Goal: Information Seeking & Learning: Learn about a topic

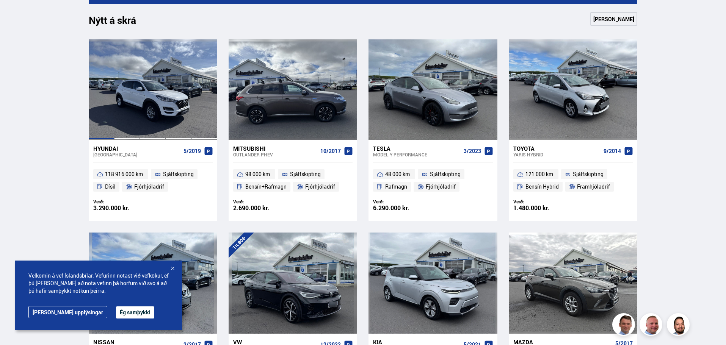
scroll to position [341, 0]
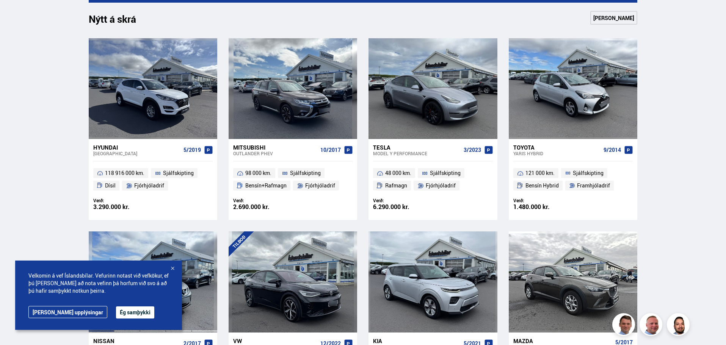
click at [171, 268] on div at bounding box center [173, 269] width 8 height 8
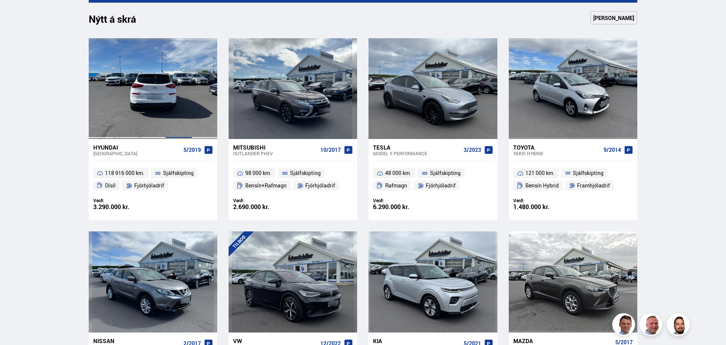
click at [167, 79] on div at bounding box center [179, 88] width 26 height 101
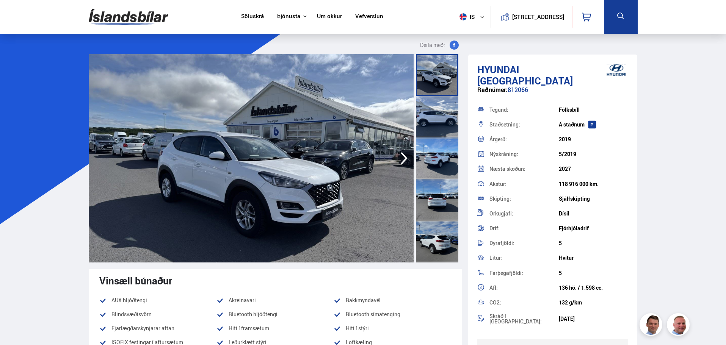
click at [161, 31] on div "Söluskrá Þjónusta Íslandsbílar [DOMAIN_NAME] Íslandsvörn Leiðbeiningar Um okkur…" at bounding box center [363, 17] width 561 height 34
click at [150, 19] on img at bounding box center [129, 17] width 80 height 25
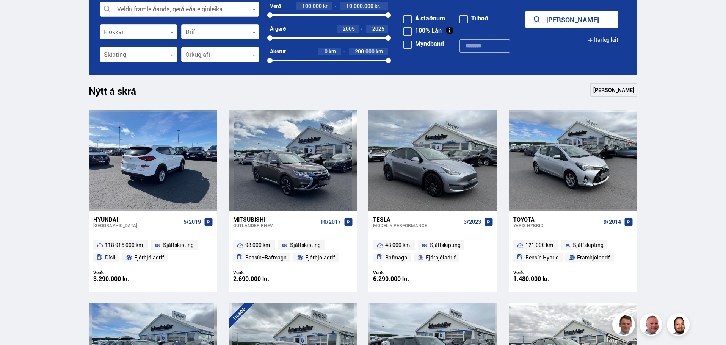
scroll to position [116, 0]
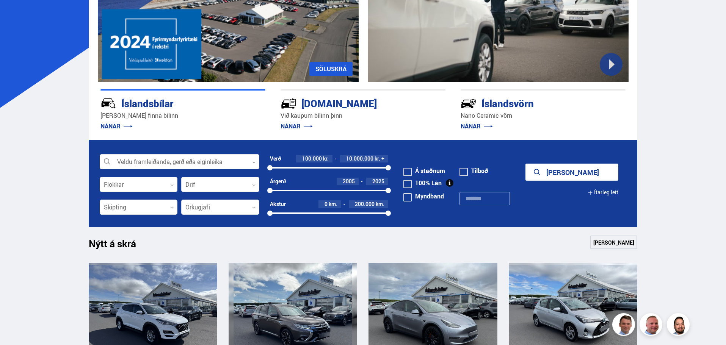
click at [574, 173] on button "[PERSON_NAME]" at bounding box center [571, 172] width 93 height 17
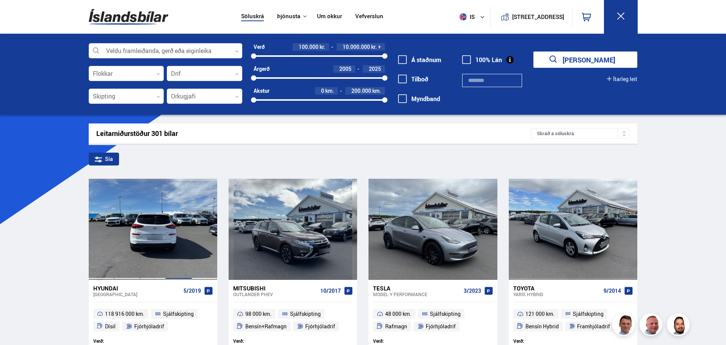
click at [179, 223] on div at bounding box center [179, 229] width 26 height 101
